Goal: Information Seeking & Learning: Learn about a topic

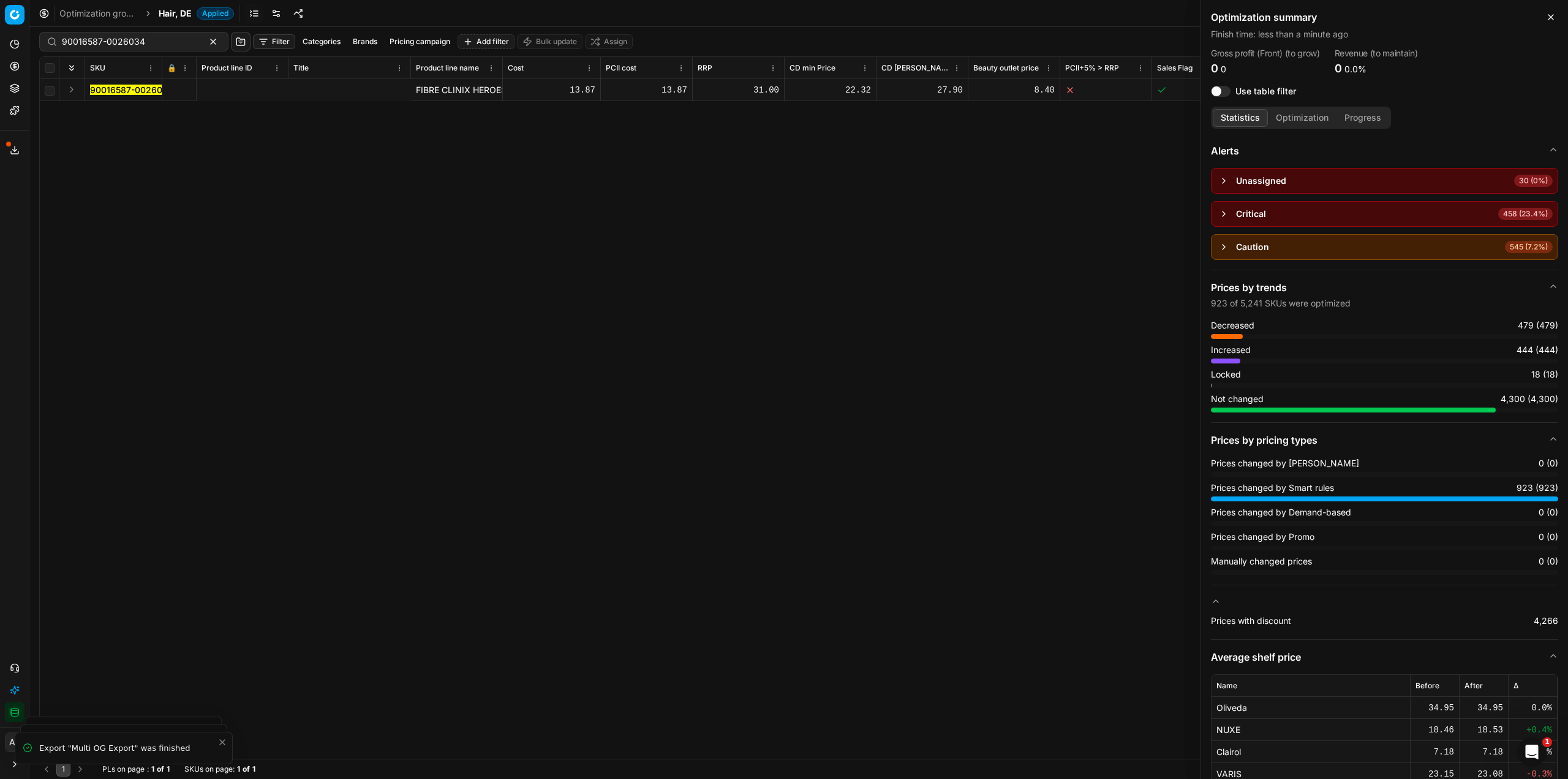
scroll to position [0, 547]
click at [184, 17] on span "Hair, DE" at bounding box center [174, 13] width 33 height 12
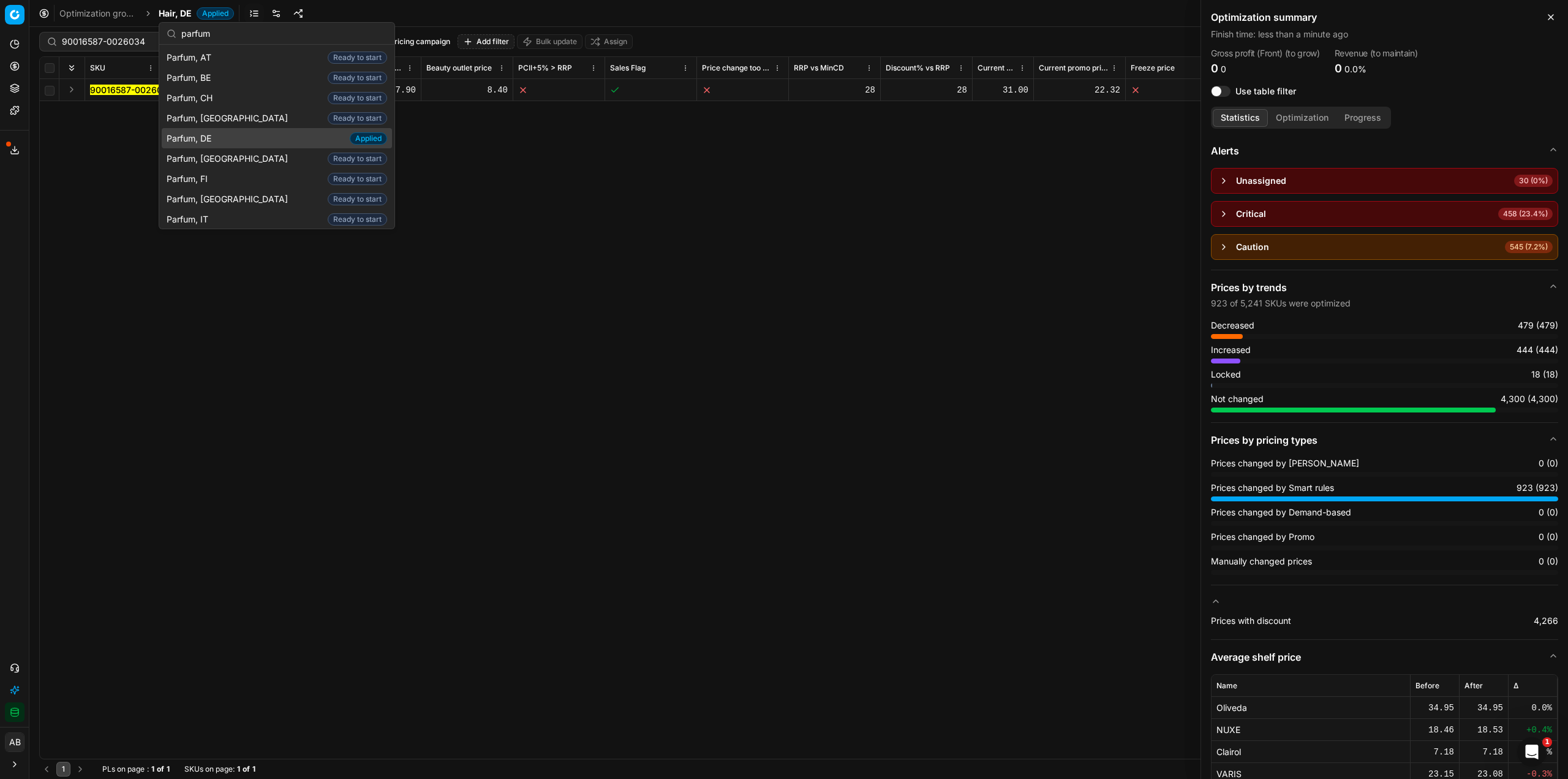
type input "parfum"
click at [191, 144] on span "Parfum, DE" at bounding box center [191, 139] width 50 height 12
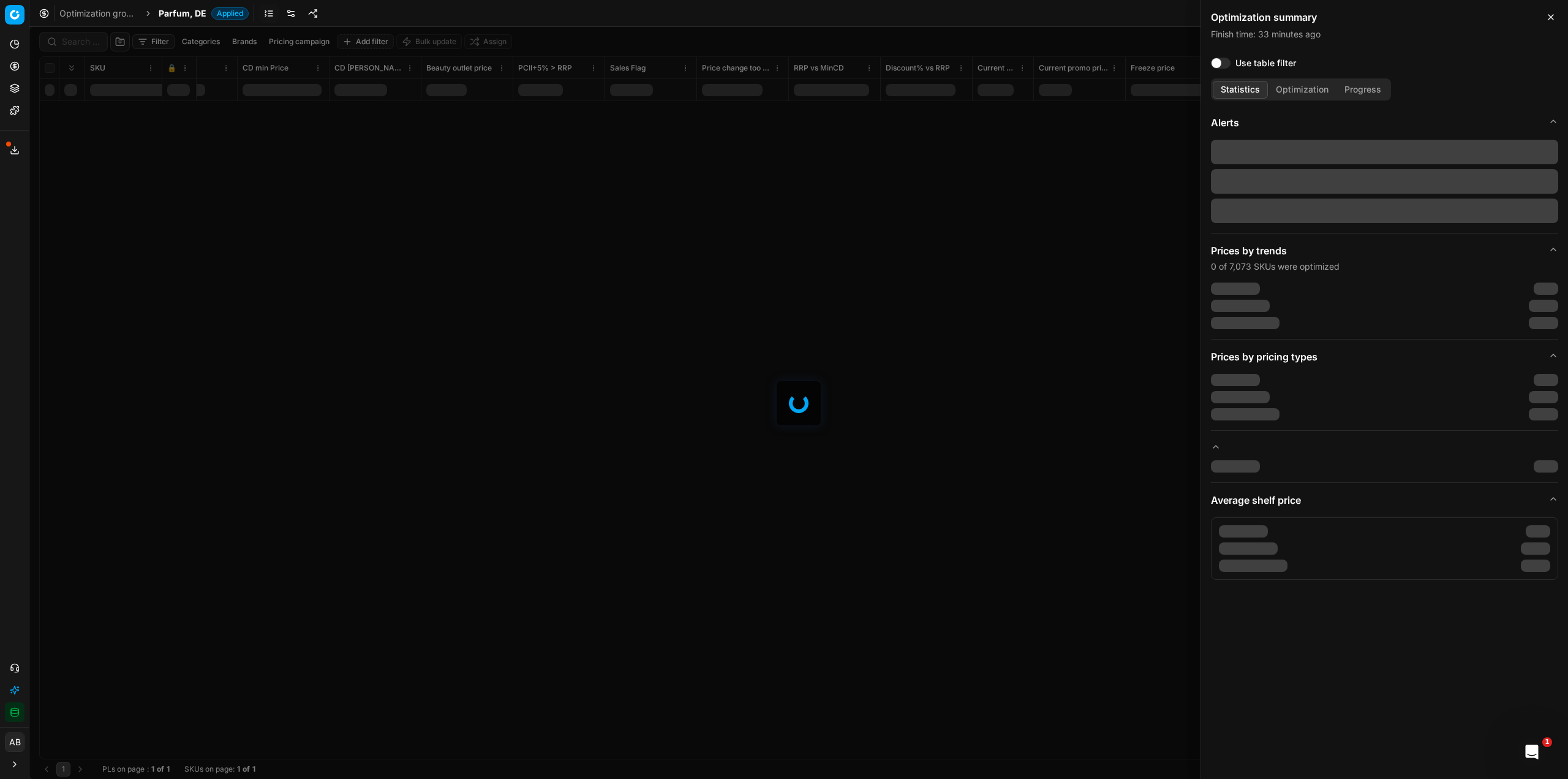
click at [59, 48] on div at bounding box center [798, 403] width 1539 height 752
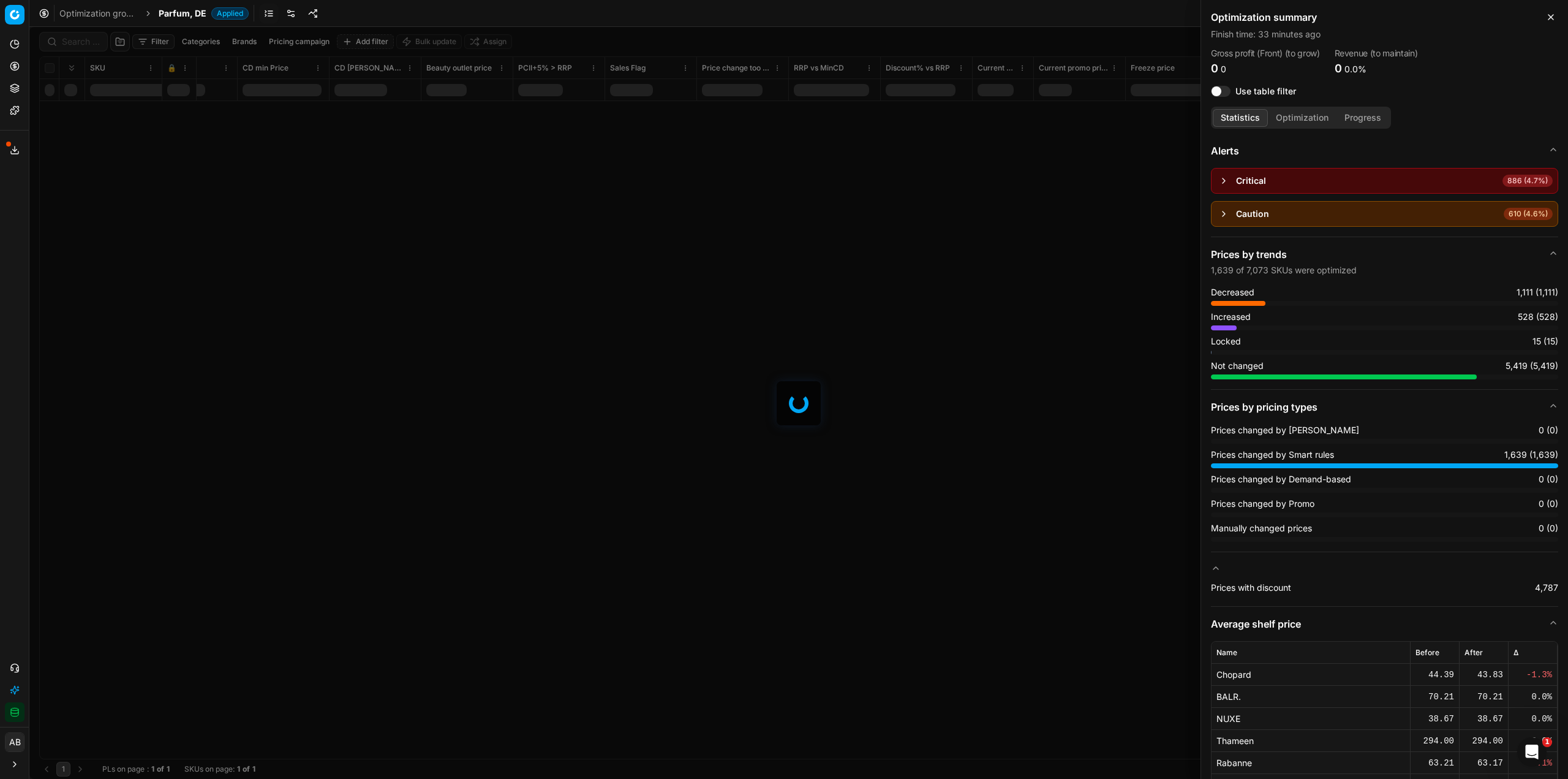
click at [70, 46] on div at bounding box center [798, 403] width 1539 height 752
click at [76, 45] on div at bounding box center [798, 403] width 1539 height 752
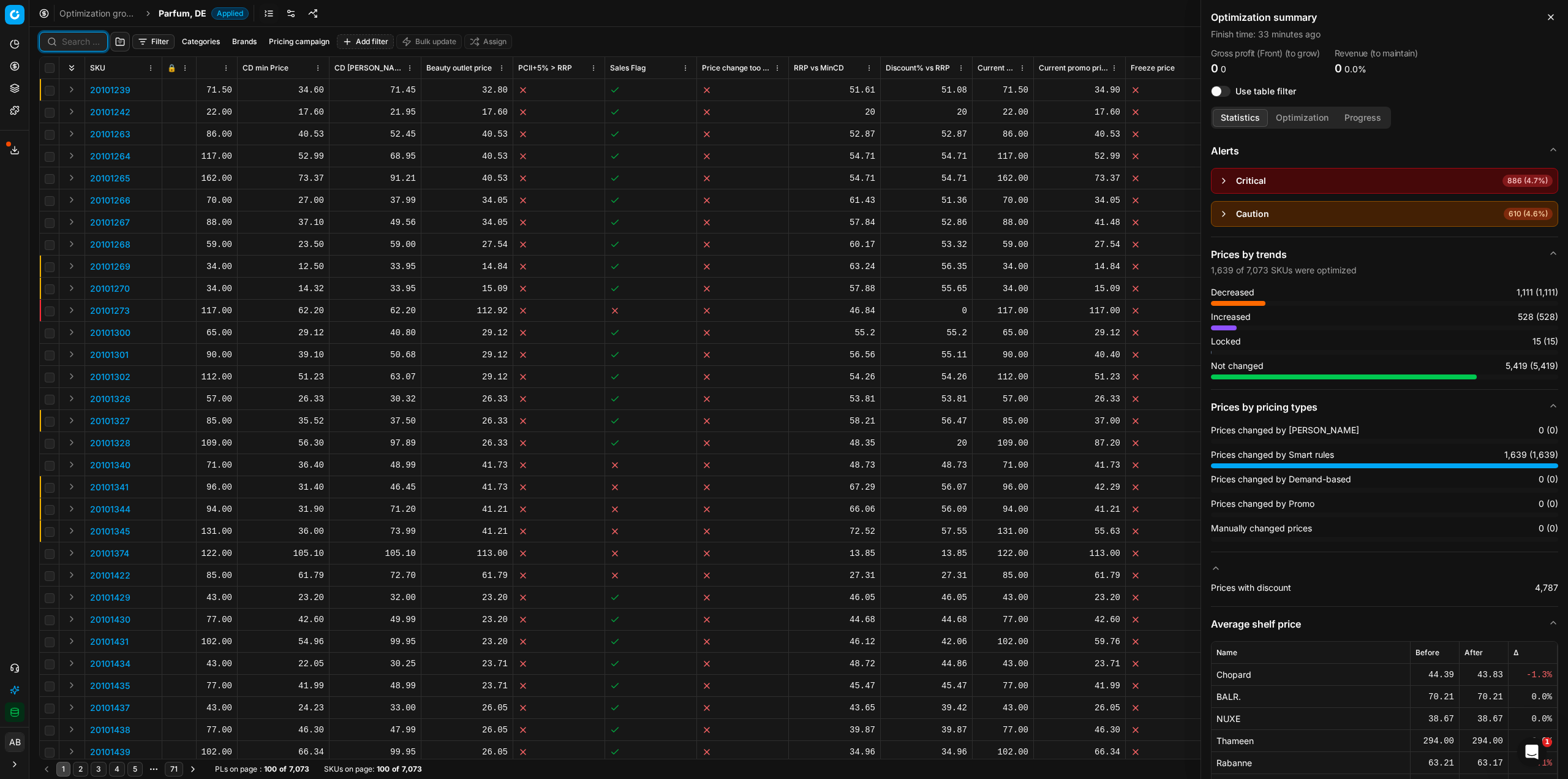
click at [76, 45] on input at bounding box center [81, 41] width 38 height 12
paste input "80072739-150"
type input "80072739-150"
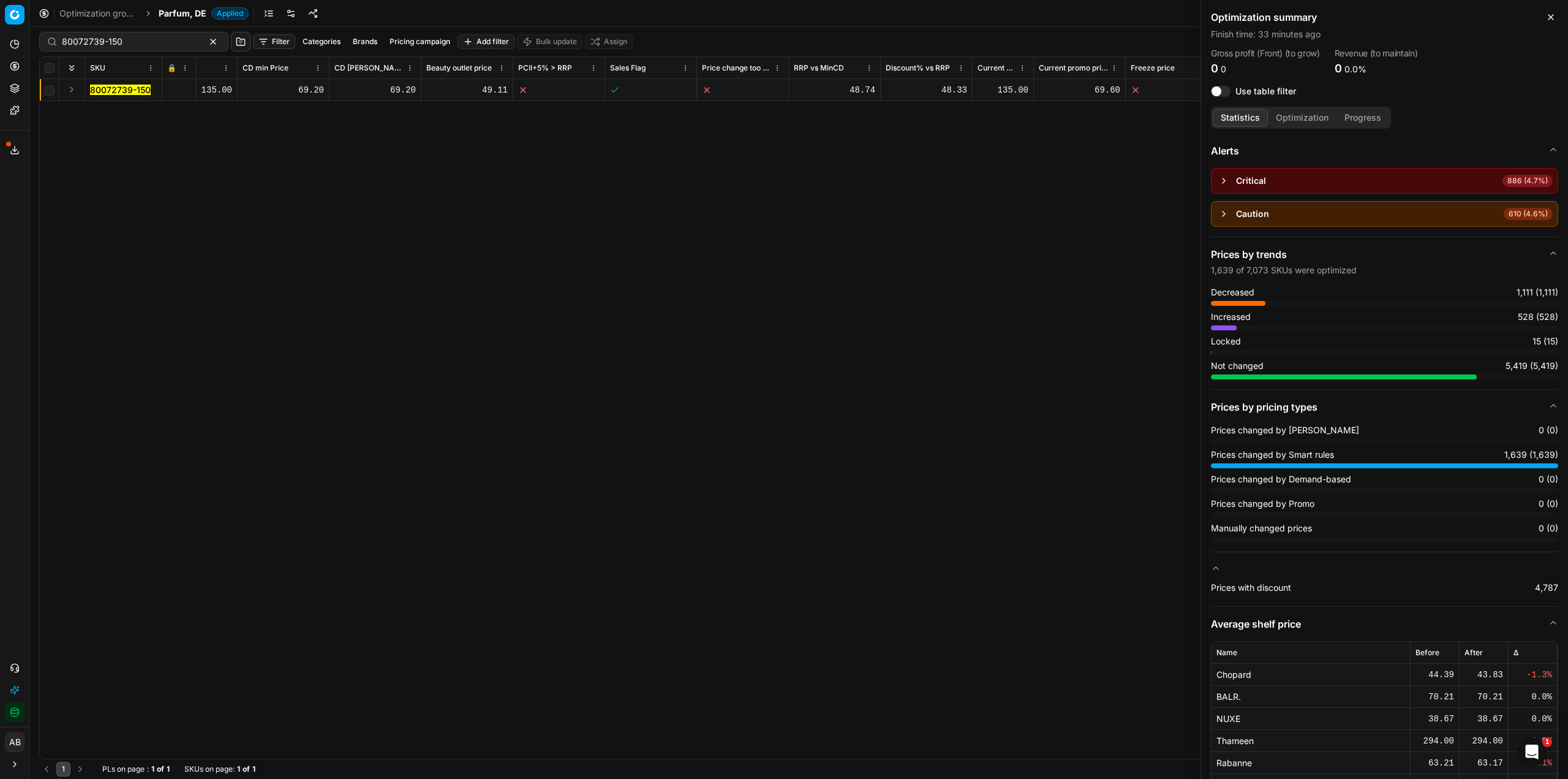
drag, startPoint x: 111, startPoint y: 87, endPoint x: 177, endPoint y: 85, distance: 66.0
click at [111, 87] on mark "80072739-150" at bounding box center [120, 89] width 61 height 10
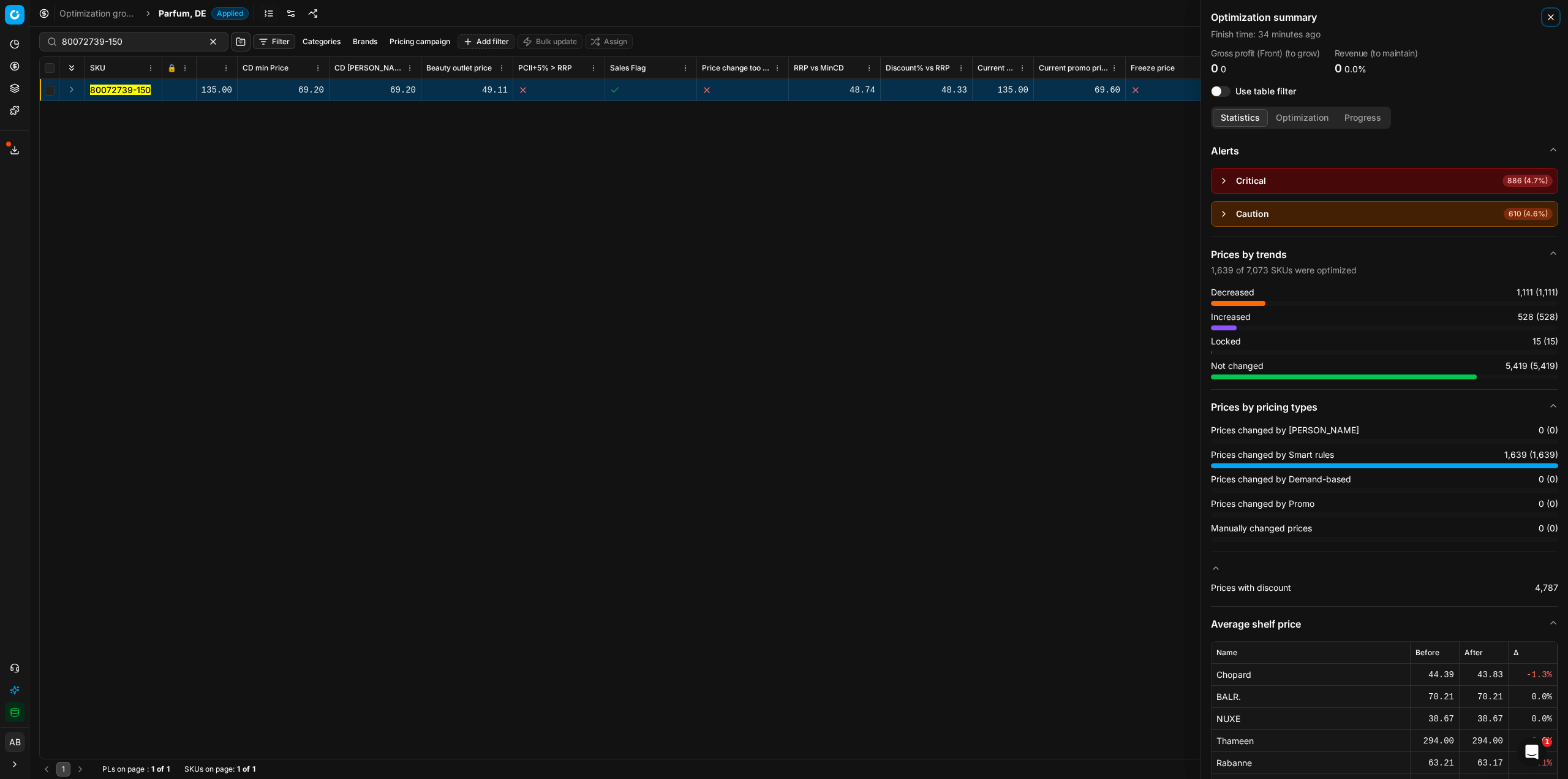
click at [1549, 18] on icon "button" at bounding box center [1550, 17] width 10 height 10
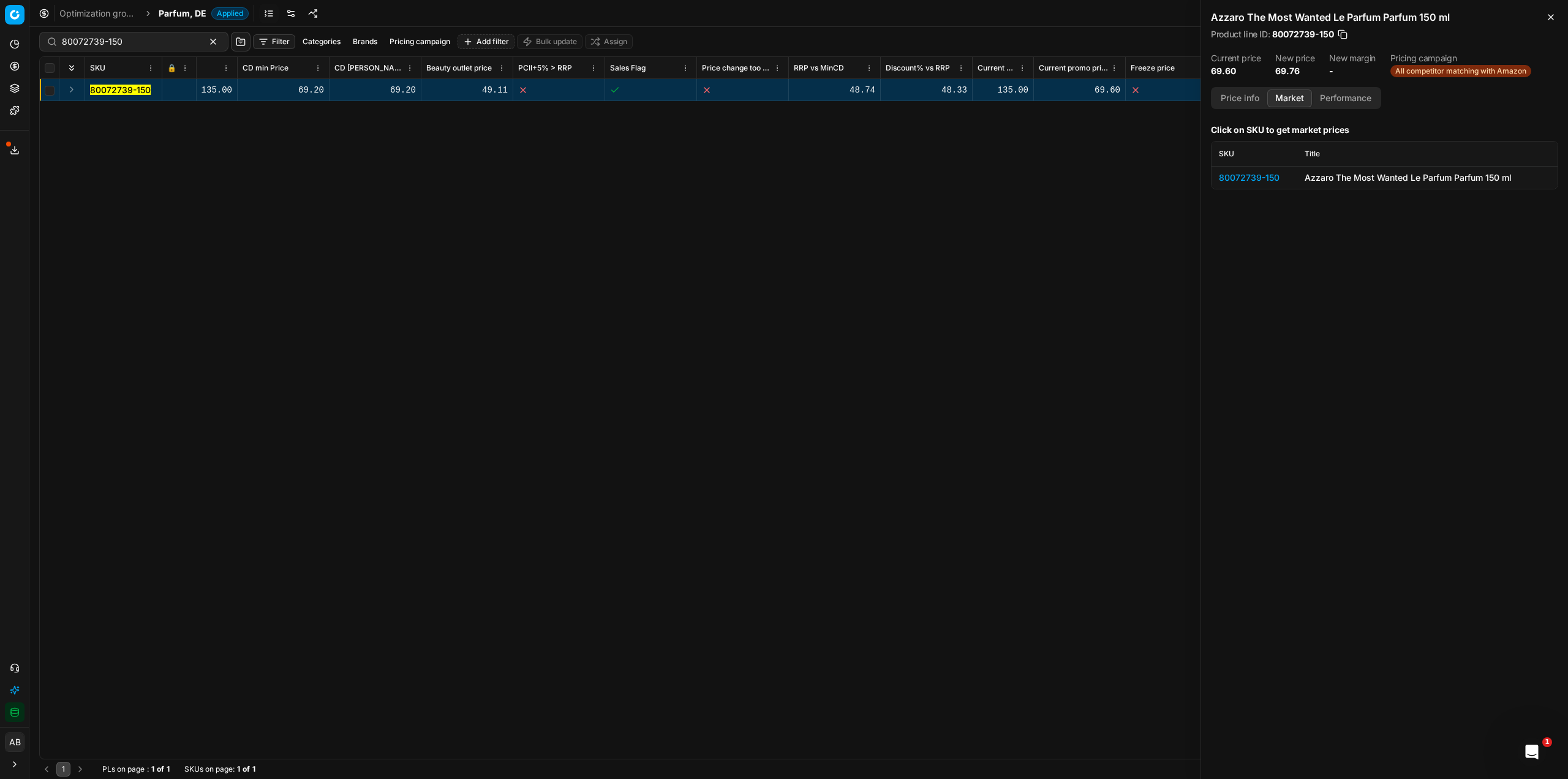
click at [1243, 175] on div "80072739-150" at bounding box center [1254, 178] width 71 height 12
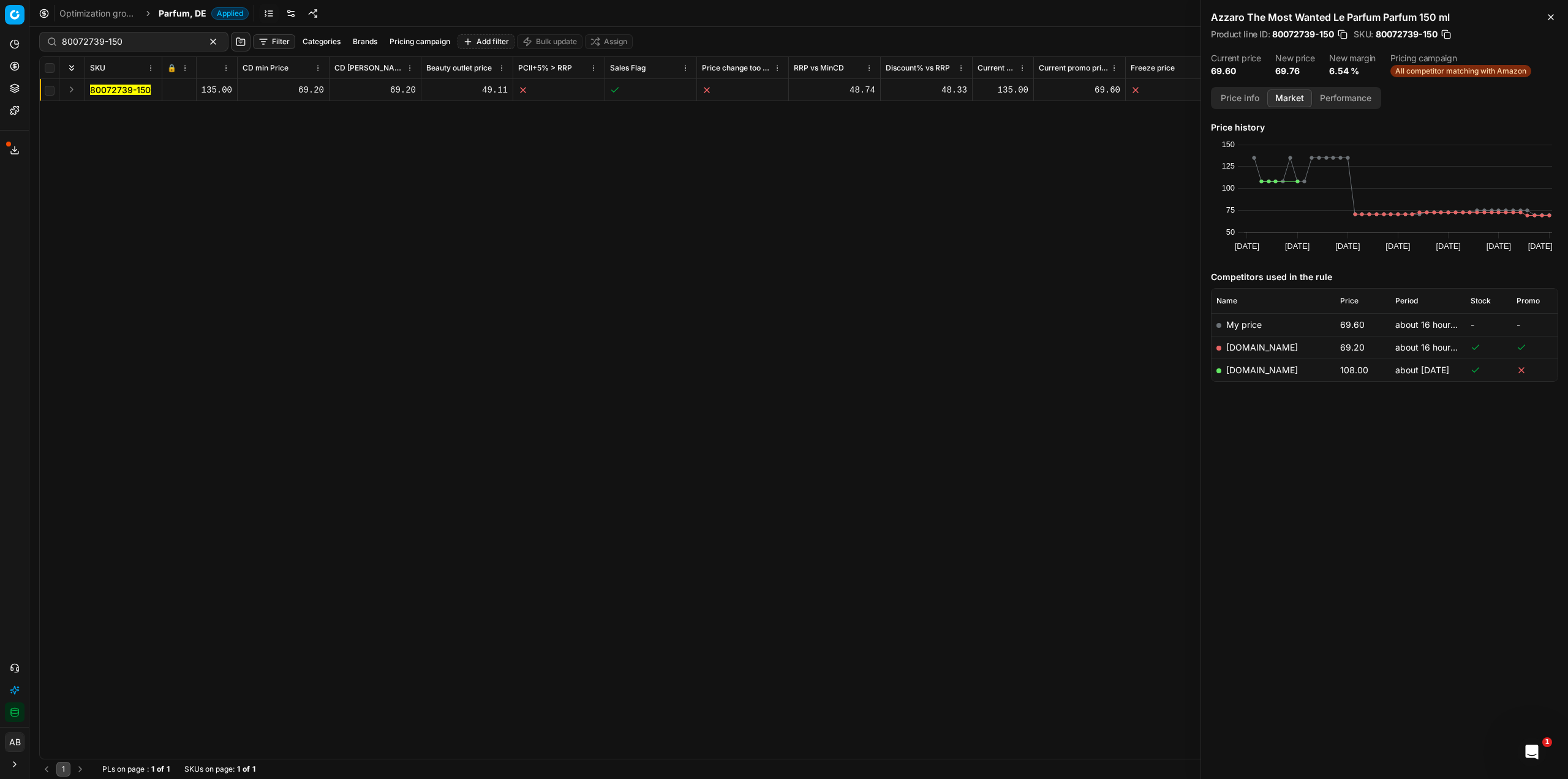
click at [1229, 88] on div "Price info Market Performance" at bounding box center [1296, 98] width 170 height 22
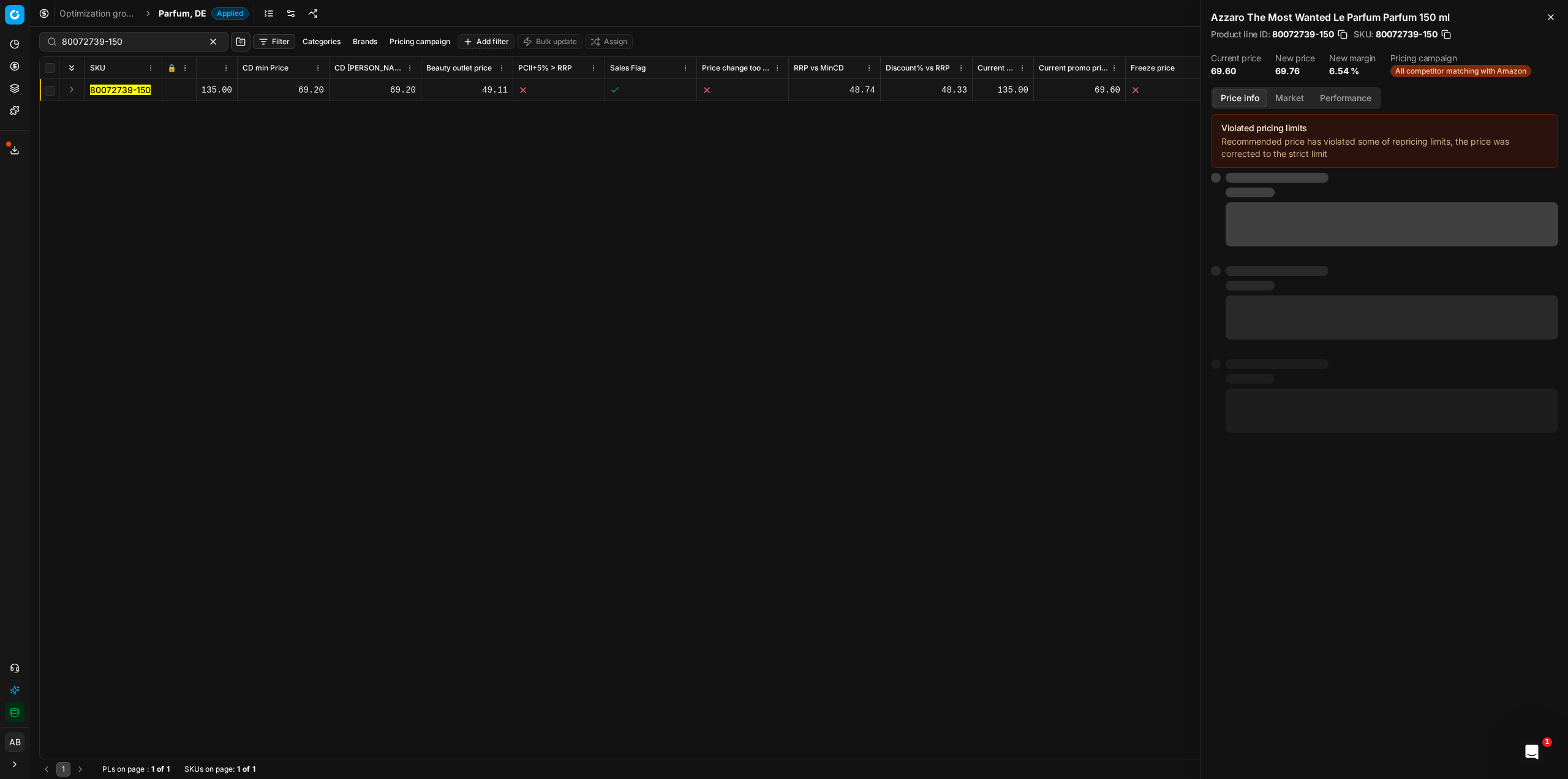
drag, startPoint x: 1237, startPoint y: 96, endPoint x: 1254, endPoint y: 106, distance: 19.7
click at [1237, 96] on button "Price info" at bounding box center [1240, 98] width 54 height 18
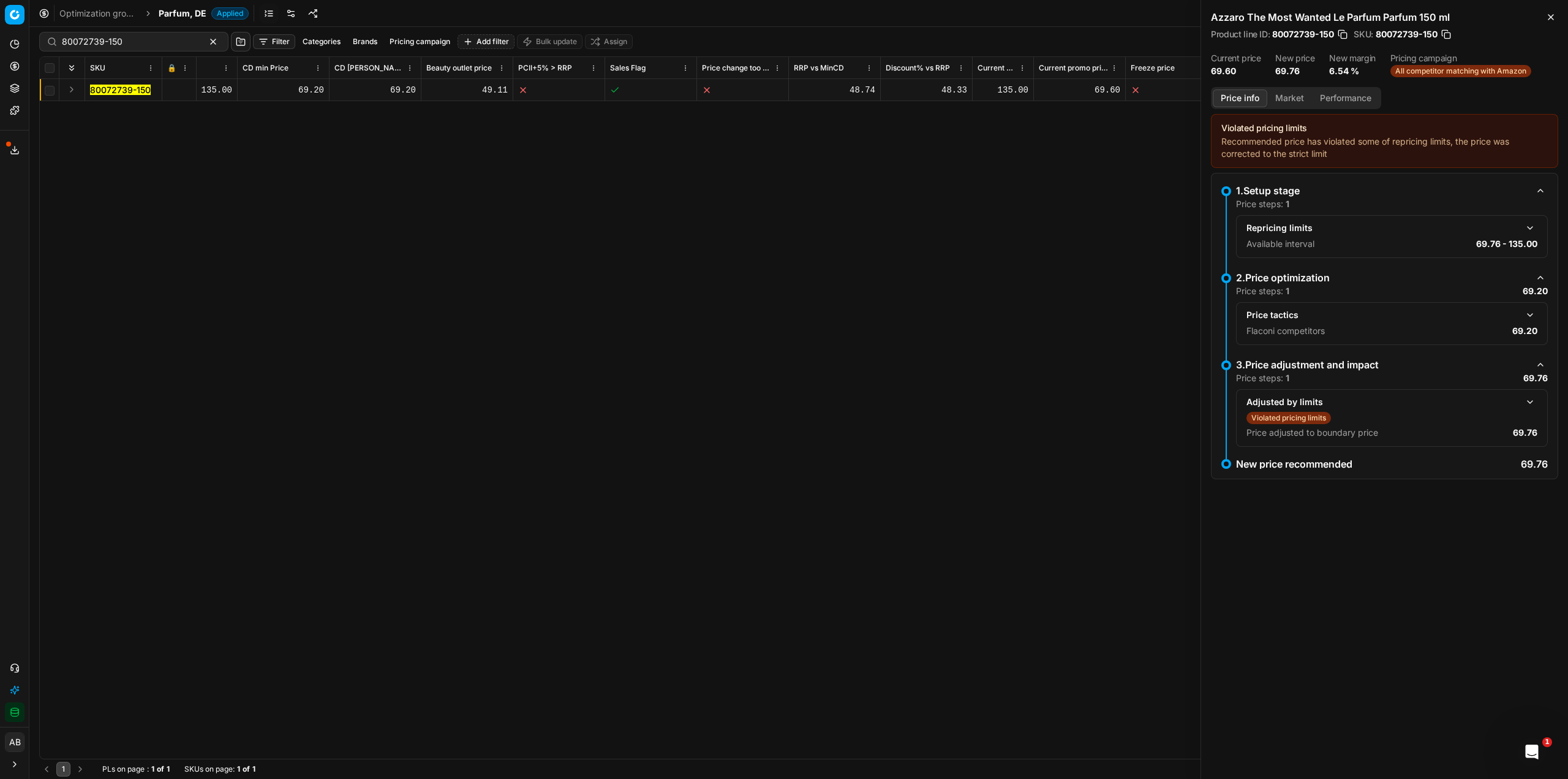
click at [1531, 401] on button "button" at bounding box center [1531, 402] width 15 height 15
click at [1292, 95] on button "Market" at bounding box center [1289, 98] width 45 height 18
